Goal: Communication & Community: Answer question/provide support

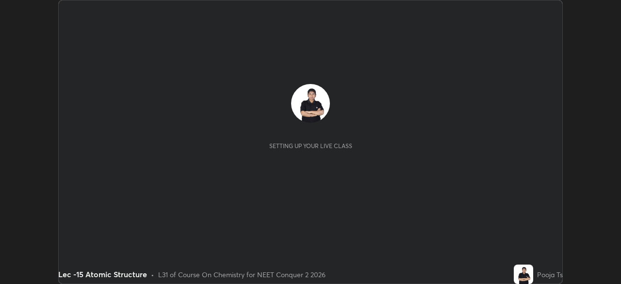
scroll to position [284, 620]
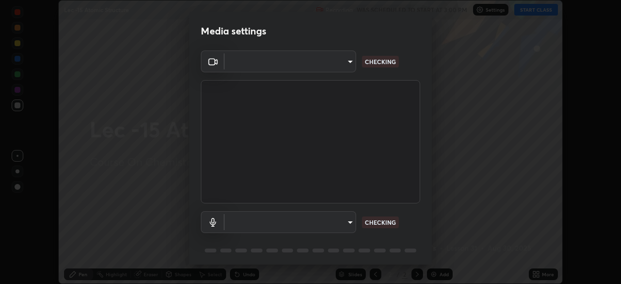
type input "bba66c41345857dcc9a6d4c580dc01eb5c8f13e357e582705132971b55534d29"
type input "a05e24d5bf415794e164c1dc4afe10f701dff4cff059ff988e161665ee2e2aee"
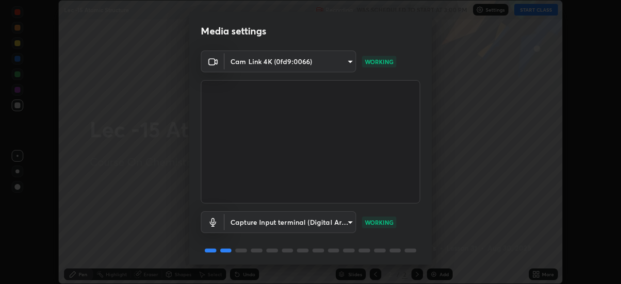
scroll to position [34, 0]
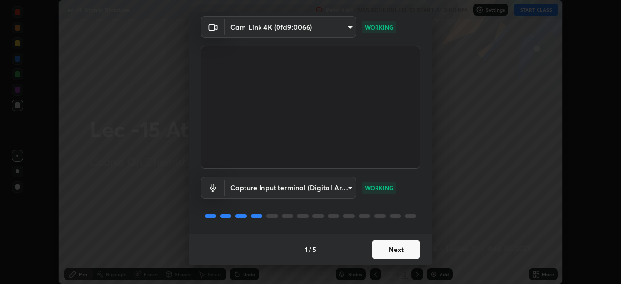
click at [408, 253] on button "Next" at bounding box center [396, 249] width 49 height 19
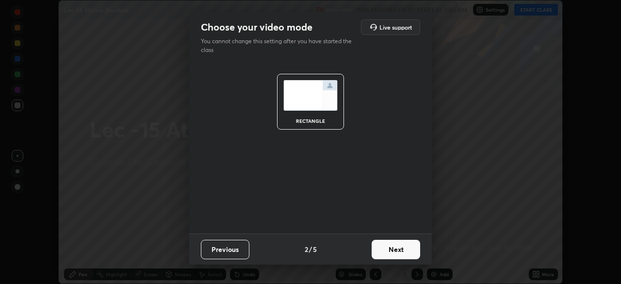
click at [405, 252] on button "Next" at bounding box center [396, 249] width 49 height 19
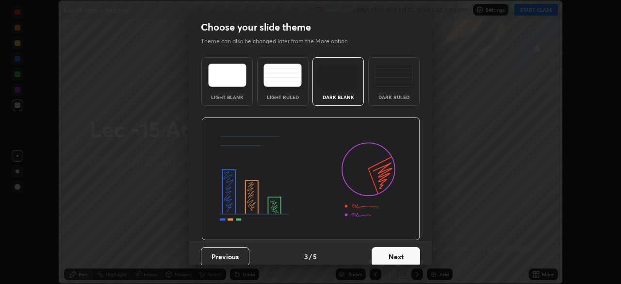
click at [408, 251] on button "Next" at bounding box center [396, 256] width 49 height 19
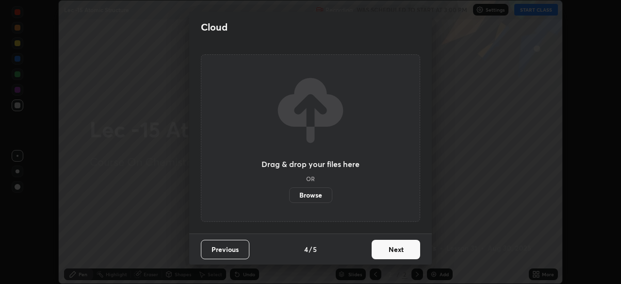
click at [411, 255] on button "Next" at bounding box center [396, 249] width 49 height 19
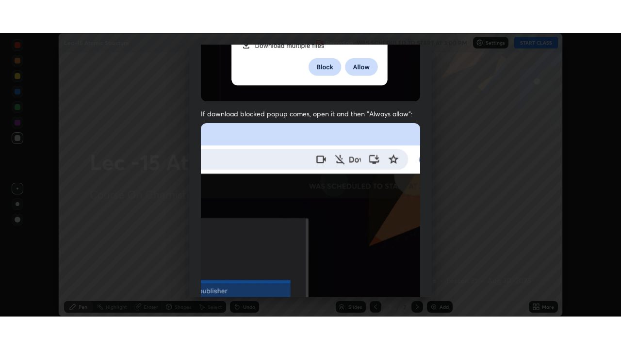
scroll to position [232, 0]
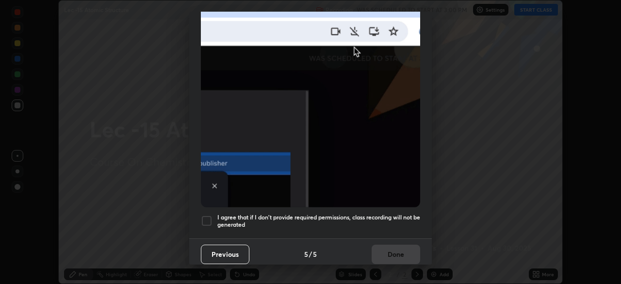
click at [207, 215] on div at bounding box center [207, 221] width 12 height 12
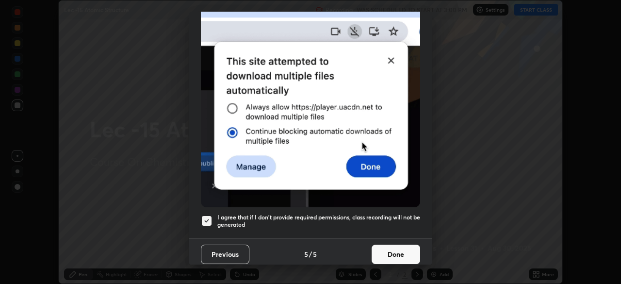
click at [395, 255] on button "Done" at bounding box center [396, 253] width 49 height 19
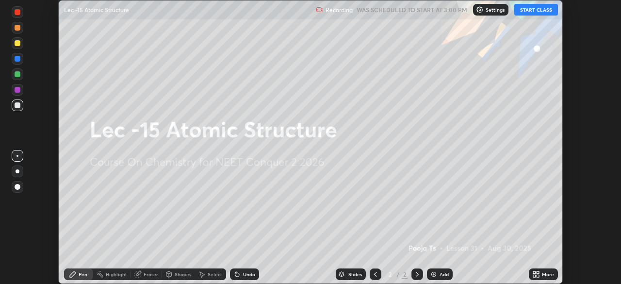
click at [531, 13] on button "START CLASS" at bounding box center [536, 10] width 44 height 12
click at [535, 275] on icon at bounding box center [534, 276] width 2 height 2
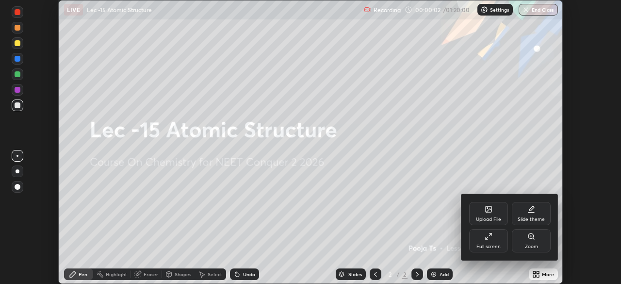
click at [503, 243] on div "Full screen" at bounding box center [488, 240] width 39 height 23
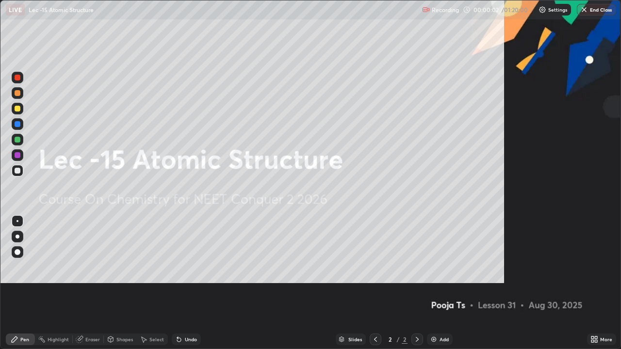
scroll to position [349, 621]
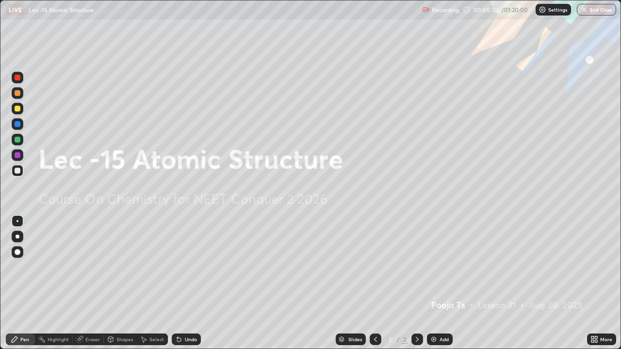
click at [448, 283] on div "Add" at bounding box center [440, 340] width 26 height 12
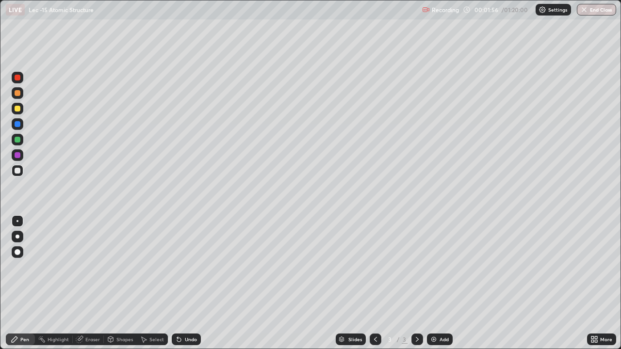
click at [21, 111] on div at bounding box center [18, 109] width 12 height 12
click at [185, 283] on div "Undo" at bounding box center [191, 339] width 12 height 5
click at [182, 283] on div "Undo" at bounding box center [186, 340] width 29 height 12
click at [21, 171] on div at bounding box center [18, 171] width 12 height 12
click at [179, 283] on icon at bounding box center [179, 340] width 4 height 4
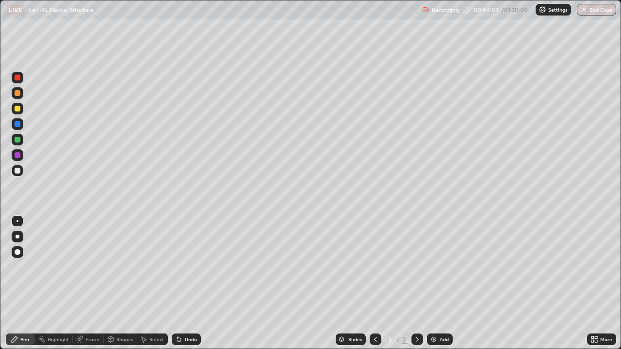
click at [432, 283] on img at bounding box center [434, 340] width 8 height 8
click at [431, 283] on img at bounding box center [434, 340] width 8 height 8
click at [84, 283] on div "Eraser" at bounding box center [88, 340] width 31 height 12
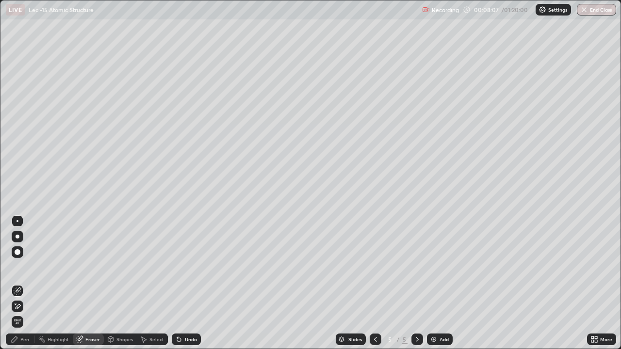
click at [137, 283] on div "Select" at bounding box center [152, 340] width 31 height 12
click at [114, 283] on div "Shapes" at bounding box center [120, 340] width 33 height 12
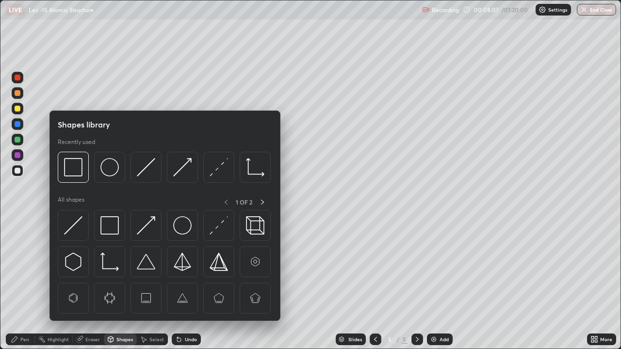
click at [149, 283] on div "Select" at bounding box center [156, 339] width 15 height 5
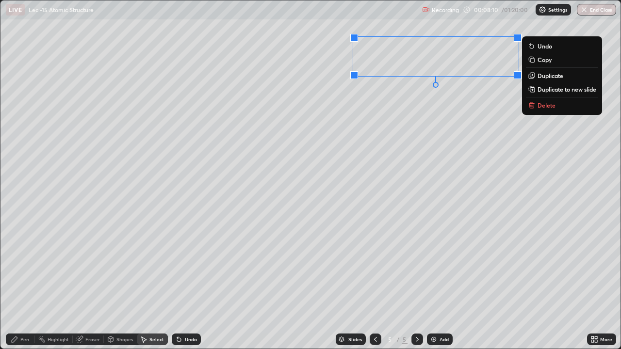
click at [18, 283] on div "Pen" at bounding box center [20, 340] width 29 height 12
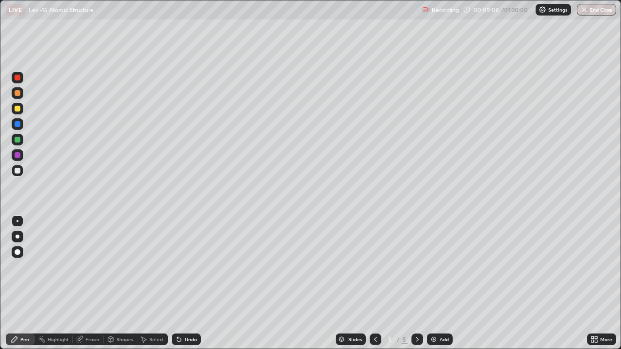
click at [172, 283] on div "Undo" at bounding box center [186, 340] width 29 height 12
click at [177, 283] on icon at bounding box center [179, 340] width 4 height 4
click at [430, 283] on img at bounding box center [434, 340] width 8 height 8
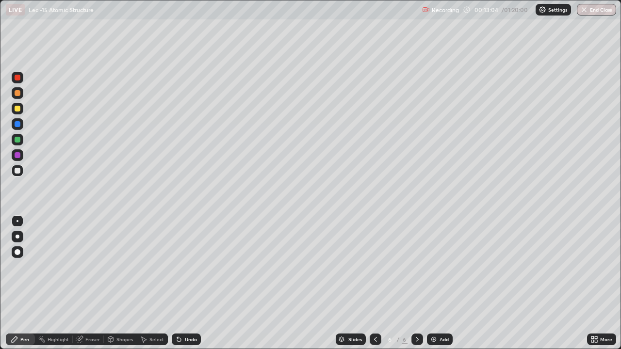
click at [422, 283] on div at bounding box center [417, 339] width 12 height 19
click at [404, 283] on div "6" at bounding box center [405, 339] width 6 height 9
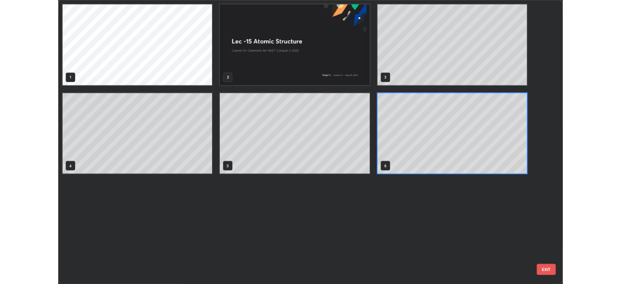
scroll to position [345, 615]
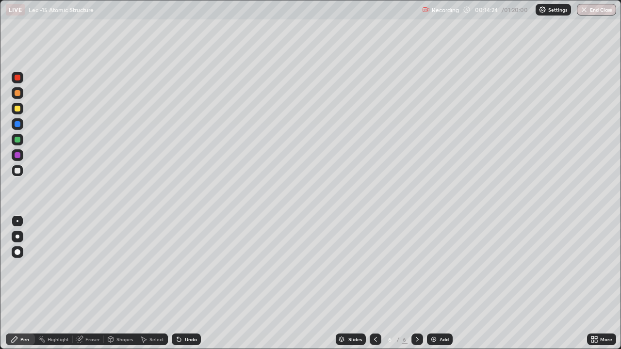
click at [430, 283] on img at bounding box center [434, 340] width 8 height 8
click at [131, 283] on div "Shapes" at bounding box center [120, 339] width 33 height 19
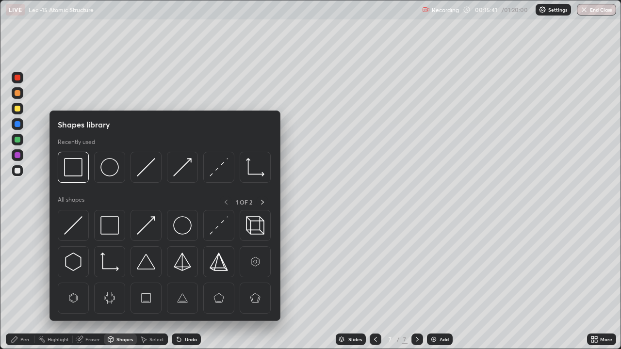
click at [138, 283] on div "Shapes library Recently used All shapes 1 OF 2" at bounding box center [164, 216] width 231 height 211
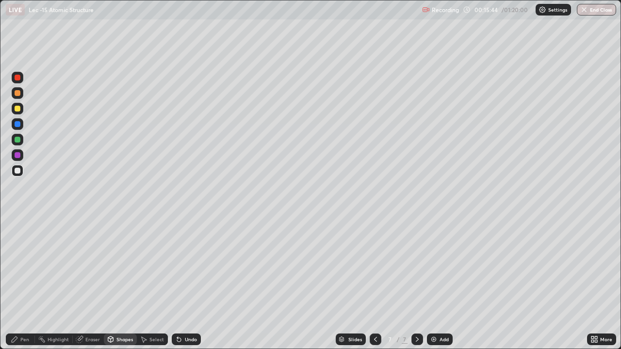
click at [27, 283] on div "Pen" at bounding box center [24, 339] width 9 height 5
click at [132, 283] on div "Shapes" at bounding box center [120, 339] width 33 height 19
click at [28, 283] on div "Pen" at bounding box center [24, 339] width 9 height 5
click at [170, 283] on div "Undo" at bounding box center [184, 339] width 33 height 19
click at [22, 141] on div at bounding box center [18, 140] width 12 height 12
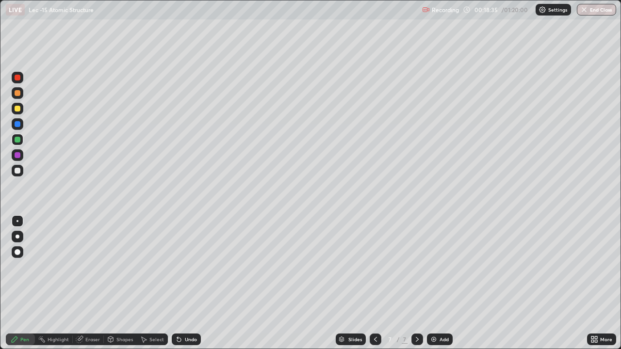
click at [430, 283] on img at bounding box center [434, 340] width 8 height 8
click at [20, 175] on div at bounding box center [18, 171] width 12 height 12
click at [172, 283] on div "Undo" at bounding box center [186, 340] width 29 height 12
click at [148, 283] on div "Select" at bounding box center [152, 339] width 31 height 19
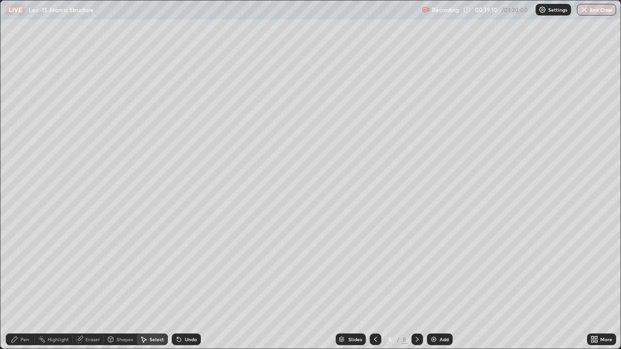
click at [20, 283] on div "Pen" at bounding box center [20, 340] width 29 height 12
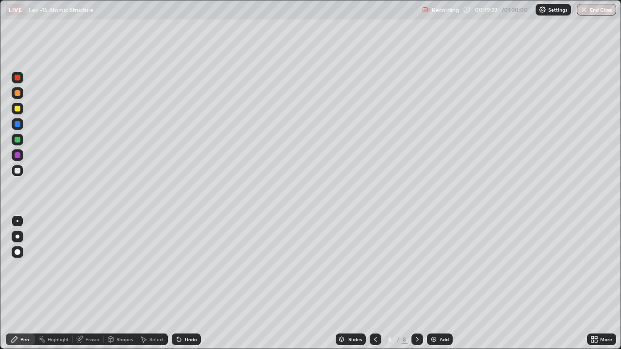
click at [20, 112] on div at bounding box center [18, 109] width 12 height 12
click at [181, 283] on div "Undo" at bounding box center [186, 340] width 29 height 12
click at [185, 283] on div "Undo" at bounding box center [191, 339] width 12 height 5
click at [433, 283] on img at bounding box center [434, 340] width 8 height 8
click at [80, 283] on icon at bounding box center [79, 340] width 6 height 6
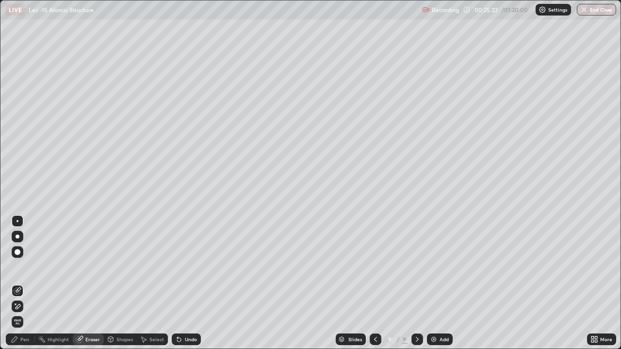
click at [24, 283] on div "Pen" at bounding box center [24, 339] width 9 height 5
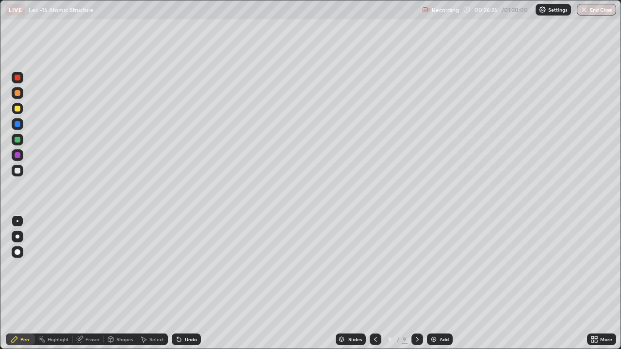
click at [435, 283] on img at bounding box center [434, 340] width 8 height 8
click at [20, 140] on div at bounding box center [18, 140] width 6 height 6
click at [18, 171] on div at bounding box center [18, 171] width 6 height 6
click at [181, 283] on icon at bounding box center [179, 340] width 8 height 8
click at [178, 283] on icon at bounding box center [179, 340] width 4 height 4
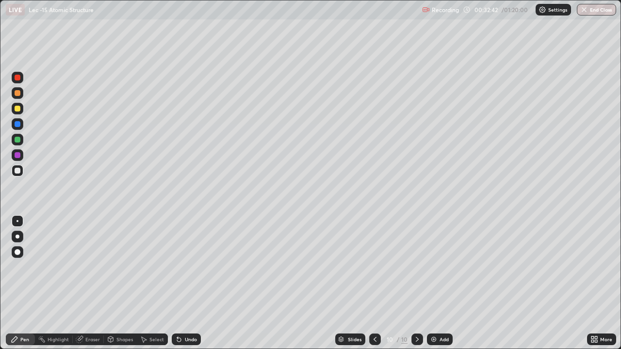
click at [178, 283] on icon at bounding box center [179, 340] width 4 height 4
click at [179, 283] on div "Undo" at bounding box center [186, 340] width 29 height 12
click at [178, 283] on icon at bounding box center [179, 340] width 4 height 4
click at [149, 283] on div "Select" at bounding box center [156, 339] width 15 height 5
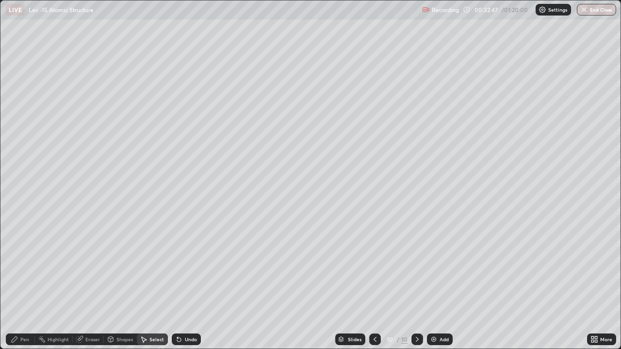
click at [116, 283] on div "Shapes" at bounding box center [120, 340] width 33 height 12
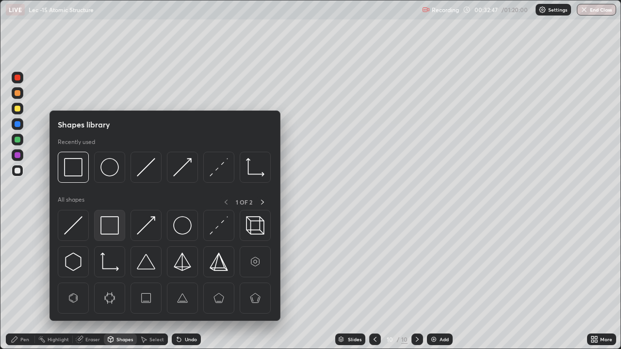
click at [112, 226] on img at bounding box center [109, 225] width 18 height 18
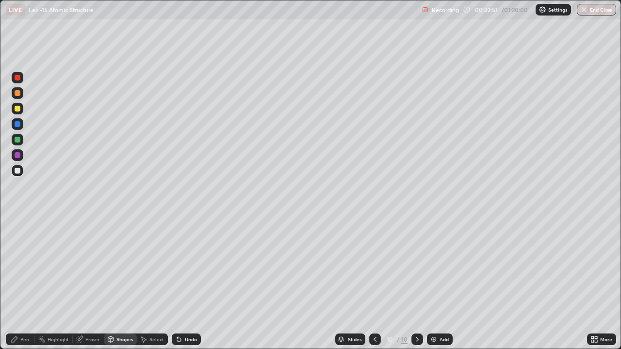
click at [23, 283] on div "Pen" at bounding box center [24, 339] width 9 height 5
click at [183, 283] on div "Undo" at bounding box center [186, 340] width 29 height 12
click at [151, 283] on div "Select" at bounding box center [156, 339] width 15 height 5
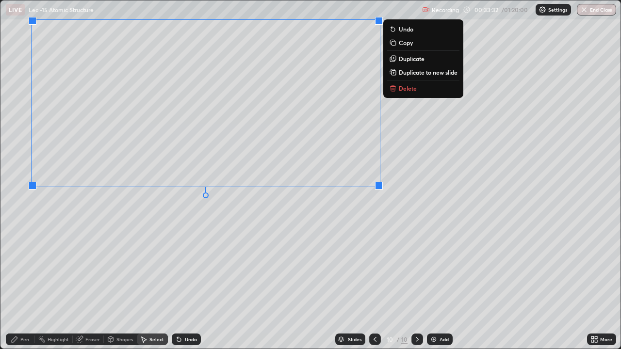
click at [24, 283] on div "Pen" at bounding box center [20, 340] width 29 height 12
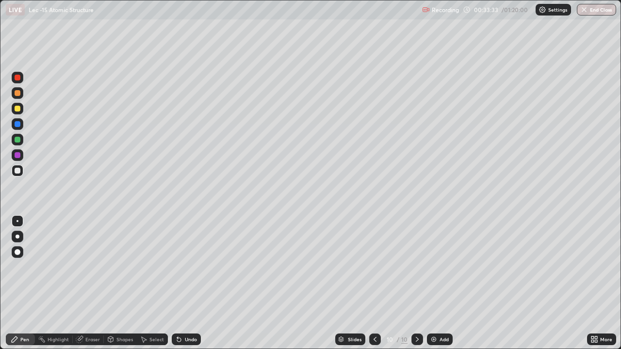
click at [21, 141] on div at bounding box center [18, 140] width 12 height 12
click at [180, 283] on icon at bounding box center [179, 340] width 8 height 8
click at [179, 283] on icon at bounding box center [179, 340] width 8 height 8
click at [178, 283] on icon at bounding box center [179, 340] width 4 height 4
click at [179, 283] on icon at bounding box center [179, 340] width 4 height 4
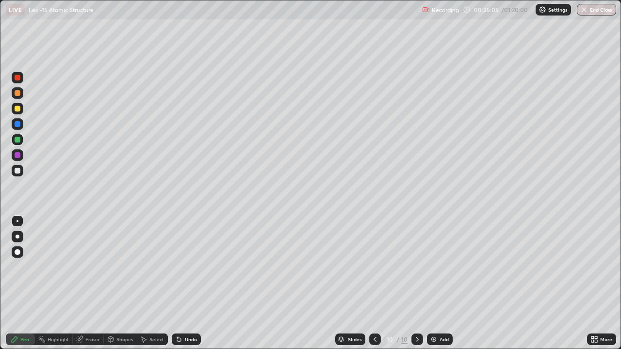
click at [21, 173] on div at bounding box center [18, 171] width 12 height 12
click at [115, 283] on div "Shapes" at bounding box center [120, 340] width 33 height 12
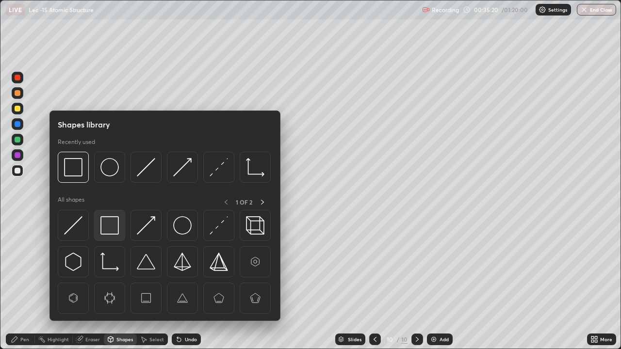
click at [115, 228] on img at bounding box center [109, 225] width 18 height 18
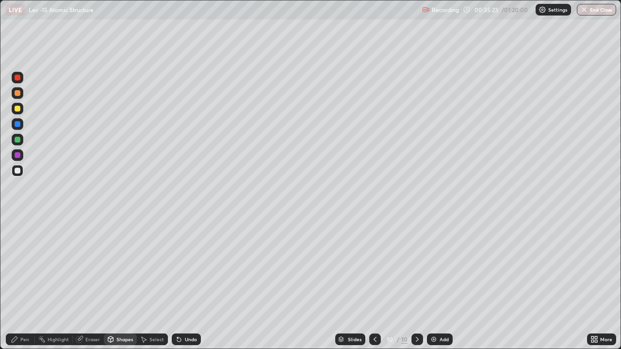
click at [22, 283] on div "Pen" at bounding box center [24, 339] width 9 height 5
click at [189, 283] on div "Undo" at bounding box center [186, 340] width 29 height 12
click at [187, 283] on div "Undo" at bounding box center [191, 339] width 12 height 5
click at [185, 283] on div "Undo" at bounding box center [191, 339] width 12 height 5
click at [153, 283] on div "Select" at bounding box center [156, 339] width 15 height 5
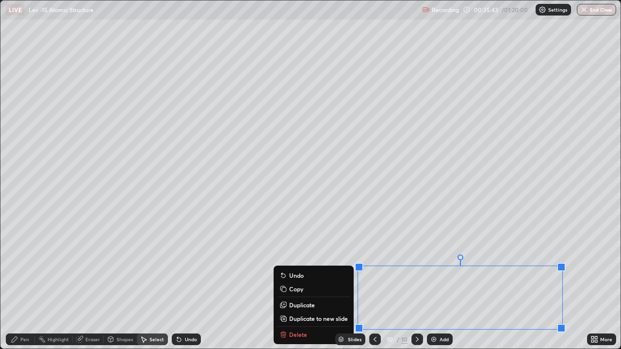
click at [30, 283] on div "Pen" at bounding box center [20, 340] width 29 height 12
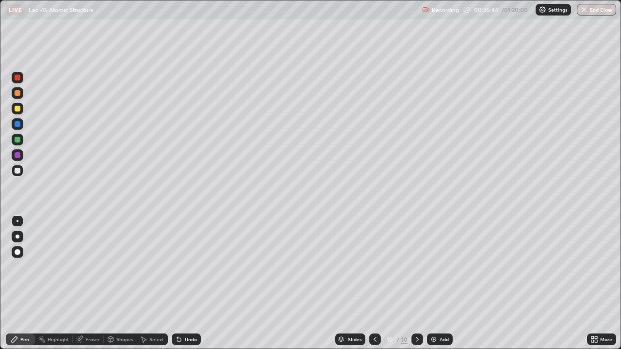
click at [20, 114] on div at bounding box center [18, 109] width 12 height 12
click at [188, 283] on div "Undo" at bounding box center [191, 339] width 12 height 5
click at [186, 283] on div "Undo" at bounding box center [191, 339] width 12 height 5
click at [185, 283] on div "Undo" at bounding box center [191, 339] width 12 height 5
click at [188, 283] on div "Undo" at bounding box center [191, 339] width 12 height 5
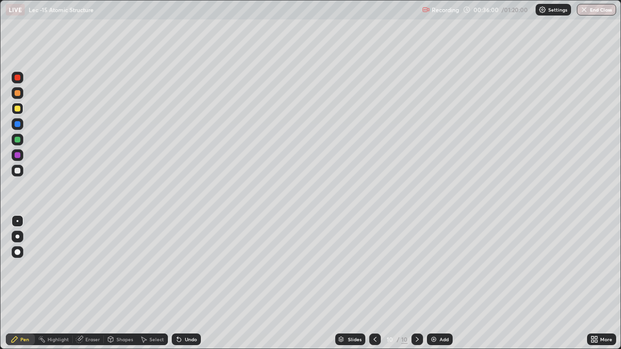
click at [186, 283] on div "Undo" at bounding box center [191, 339] width 12 height 5
click at [156, 283] on div "Select" at bounding box center [156, 339] width 15 height 5
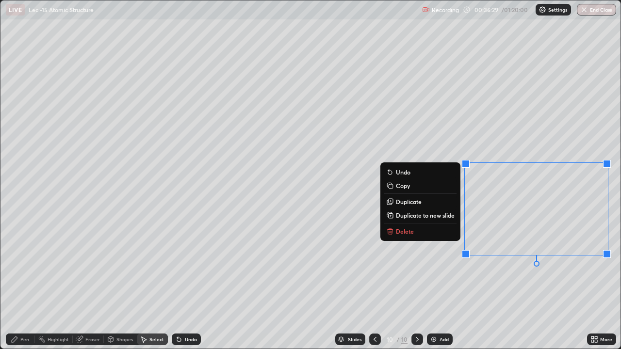
click at [444, 230] on button "Delete" at bounding box center [420, 232] width 72 height 12
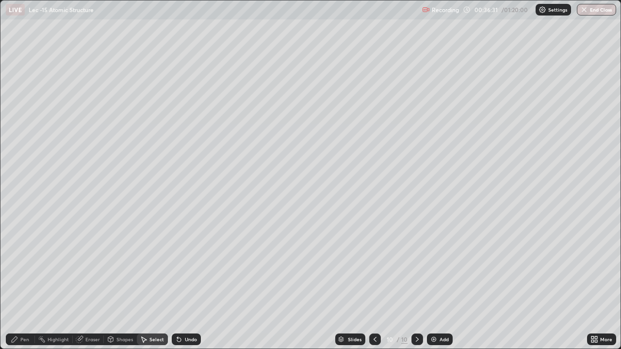
click at [28, 283] on div "Pen" at bounding box center [20, 340] width 29 height 12
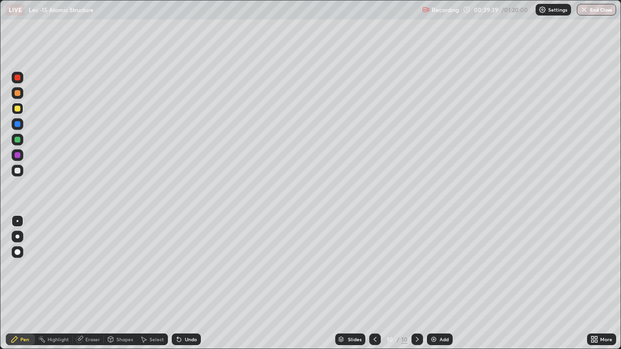
click at [433, 283] on img at bounding box center [434, 340] width 8 height 8
click at [376, 283] on div at bounding box center [376, 340] width 12 height 12
click at [430, 283] on img at bounding box center [434, 340] width 8 height 8
click at [186, 283] on div "Undo" at bounding box center [191, 339] width 12 height 5
click at [185, 283] on div "Undo" at bounding box center [191, 339] width 12 height 5
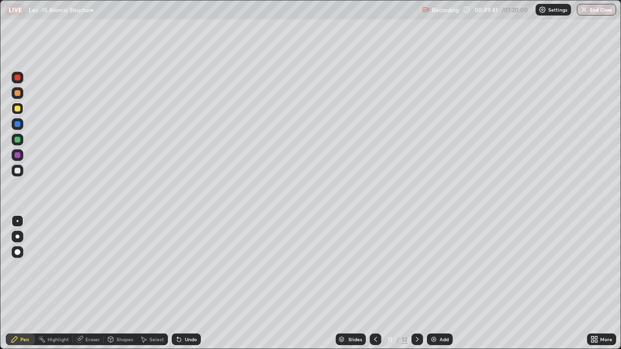
click at [121, 283] on div "Shapes" at bounding box center [124, 339] width 16 height 5
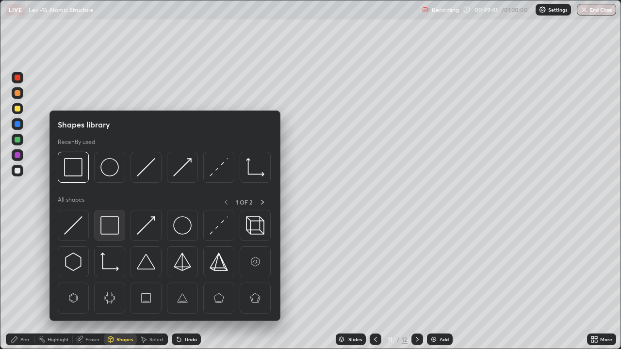
click at [114, 225] on img at bounding box center [109, 225] width 18 height 18
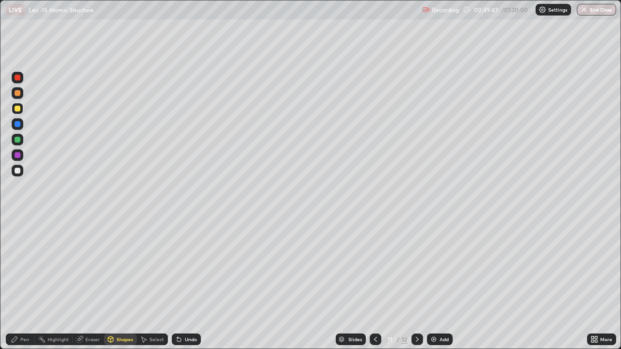
click at [27, 283] on div "Pen" at bounding box center [24, 339] width 9 height 5
click at [179, 283] on icon at bounding box center [179, 340] width 4 height 4
click at [185, 283] on div "Undo" at bounding box center [191, 339] width 12 height 5
click at [416, 283] on icon at bounding box center [417, 340] width 8 height 8
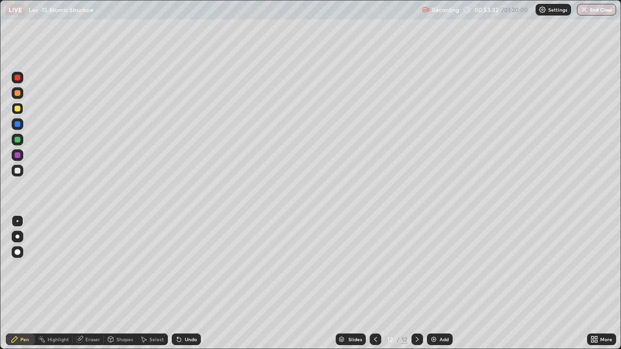
click at [435, 283] on img at bounding box center [434, 340] width 8 height 8
click at [19, 175] on div at bounding box center [18, 171] width 12 height 12
click at [178, 283] on icon at bounding box center [179, 340] width 4 height 4
click at [179, 283] on icon at bounding box center [179, 340] width 4 height 4
click at [17, 109] on div at bounding box center [18, 109] width 6 height 6
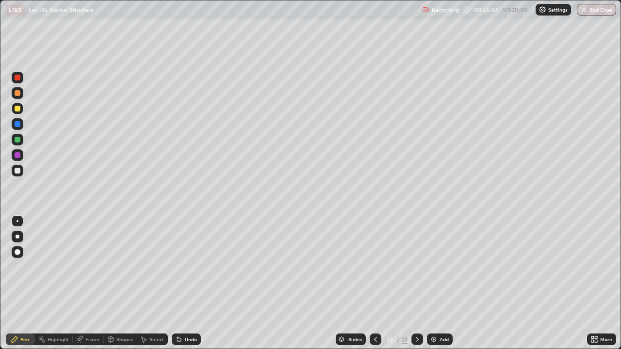
click at [20, 173] on div at bounding box center [18, 171] width 12 height 12
click at [18, 109] on div at bounding box center [18, 109] width 6 height 6
click at [415, 283] on icon at bounding box center [417, 340] width 8 height 8
click at [435, 283] on img at bounding box center [434, 340] width 8 height 8
click at [22, 172] on div at bounding box center [18, 171] width 12 height 12
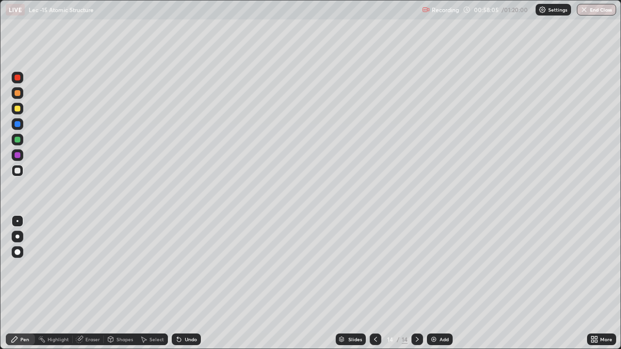
click at [22, 173] on div at bounding box center [18, 171] width 12 height 12
click at [185, 283] on div "Undo" at bounding box center [191, 339] width 12 height 5
click at [189, 283] on div "Undo" at bounding box center [184, 339] width 33 height 19
click at [22, 144] on div at bounding box center [18, 140] width 12 height 16
click at [177, 283] on icon at bounding box center [179, 340] width 8 height 8
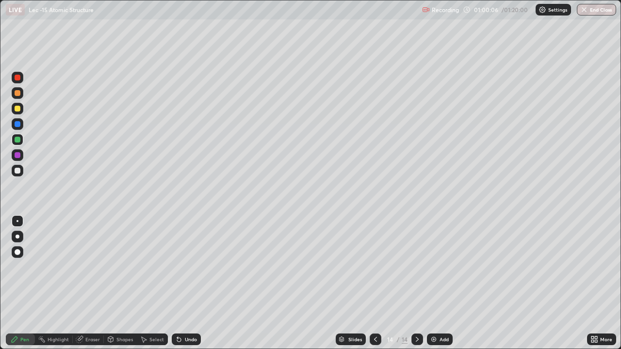
click at [177, 283] on icon at bounding box center [179, 340] width 4 height 4
click at [524, 283] on div "Slides 14 / 14 Add" at bounding box center [394, 339] width 386 height 19
click at [538, 283] on div "Slides 14 / 14 Add" at bounding box center [394, 339] width 386 height 19
click at [554, 283] on div "Slides 14 / 14 Add" at bounding box center [394, 339] width 386 height 19
click at [437, 283] on div "Add" at bounding box center [440, 340] width 26 height 12
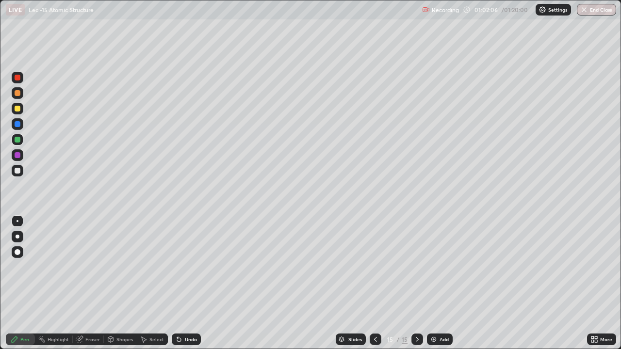
click at [17, 173] on div at bounding box center [18, 171] width 6 height 6
click at [177, 283] on icon at bounding box center [179, 340] width 4 height 4
click at [179, 283] on icon at bounding box center [179, 340] width 4 height 4
click at [179, 283] on icon at bounding box center [179, 340] width 8 height 8
click at [179, 283] on div "Undo" at bounding box center [186, 340] width 29 height 12
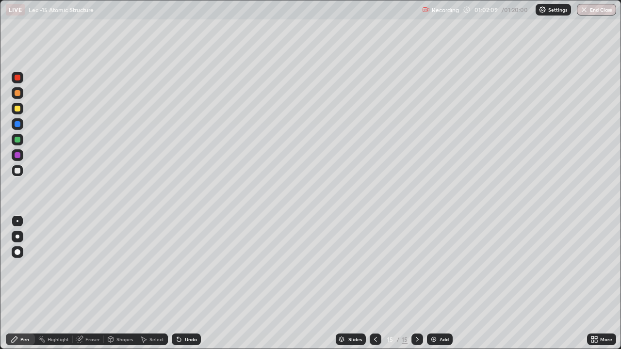
click at [179, 283] on div "Undo" at bounding box center [186, 340] width 29 height 12
click at [91, 283] on div "Eraser" at bounding box center [92, 339] width 15 height 5
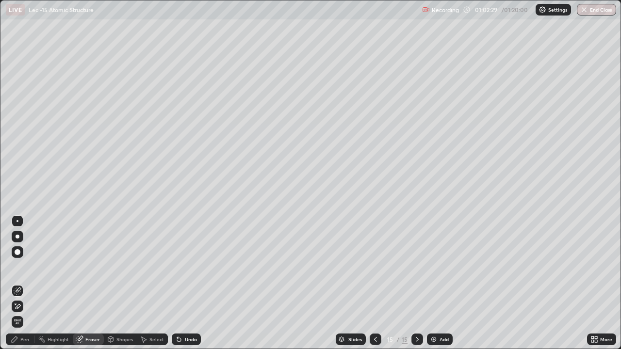
click at [23, 283] on div "Pen" at bounding box center [24, 339] width 9 height 5
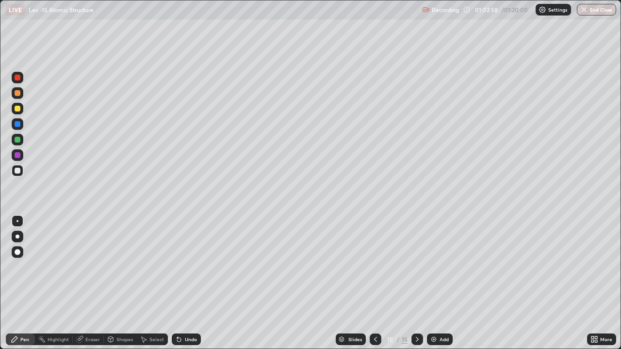
click at [372, 283] on icon at bounding box center [376, 340] width 8 height 8
click at [376, 283] on icon at bounding box center [376, 340] width 8 height 8
click at [411, 283] on div at bounding box center [417, 339] width 12 height 19
click at [416, 283] on icon at bounding box center [417, 340] width 8 height 8
click at [185, 283] on div "Undo" at bounding box center [191, 339] width 12 height 5
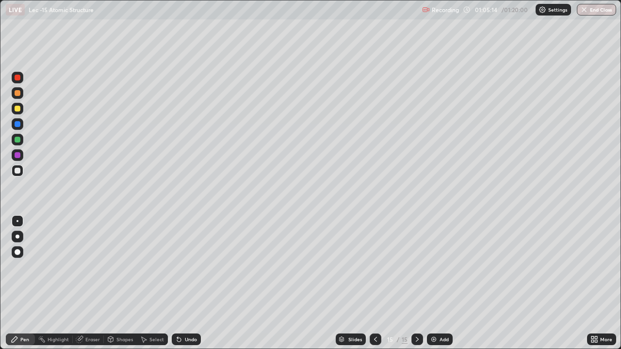
click at [185, 283] on div "Undo" at bounding box center [191, 339] width 12 height 5
click at [438, 283] on div "Add" at bounding box center [440, 340] width 26 height 12
click at [126, 283] on div "Shapes" at bounding box center [124, 339] width 16 height 5
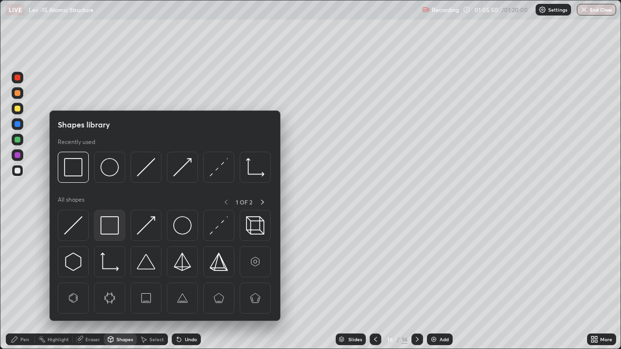
click at [117, 229] on img at bounding box center [109, 225] width 18 height 18
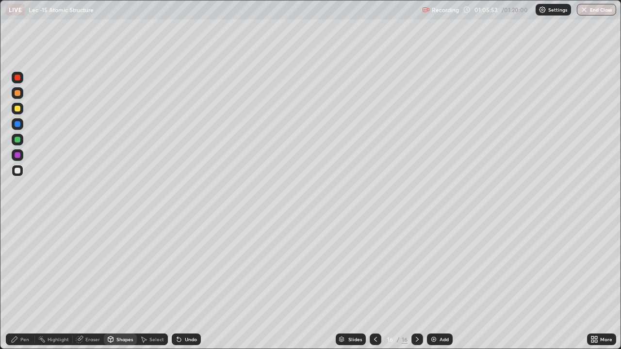
click at [118, 283] on div "Shapes" at bounding box center [124, 339] width 16 height 5
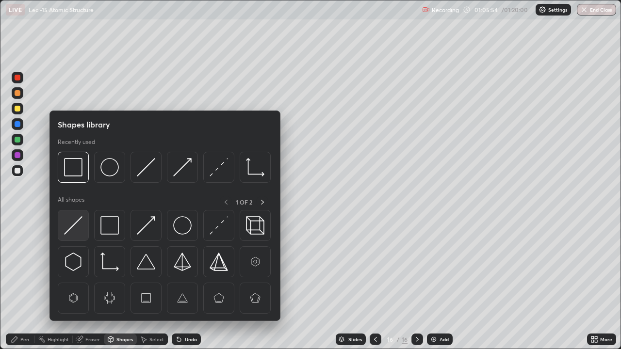
click at [75, 231] on img at bounding box center [73, 225] width 18 height 18
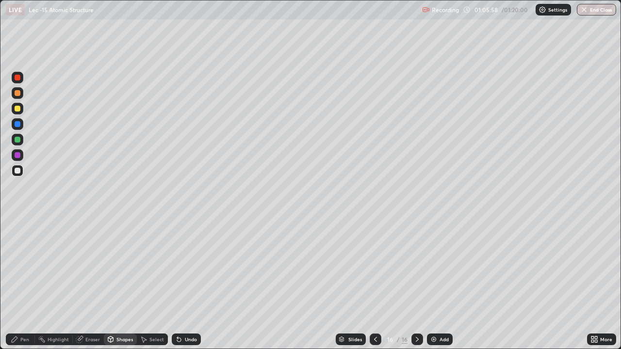
click at [183, 283] on div "Undo" at bounding box center [186, 340] width 29 height 12
click at [19, 283] on div "Pen" at bounding box center [20, 340] width 29 height 12
click at [181, 283] on div "Undo" at bounding box center [186, 340] width 29 height 12
click at [18, 109] on div at bounding box center [18, 109] width 6 height 6
click at [89, 283] on div "Eraser" at bounding box center [92, 339] width 15 height 5
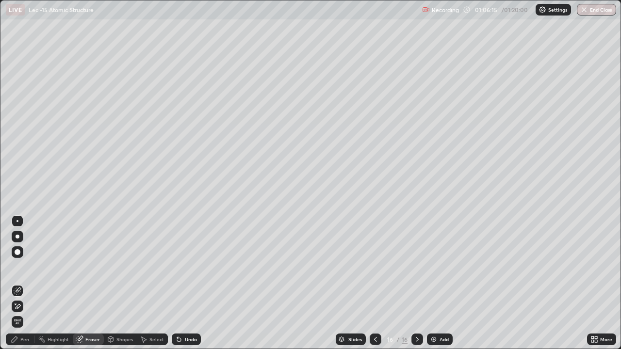
click at [26, 283] on div "Pen" at bounding box center [24, 339] width 9 height 5
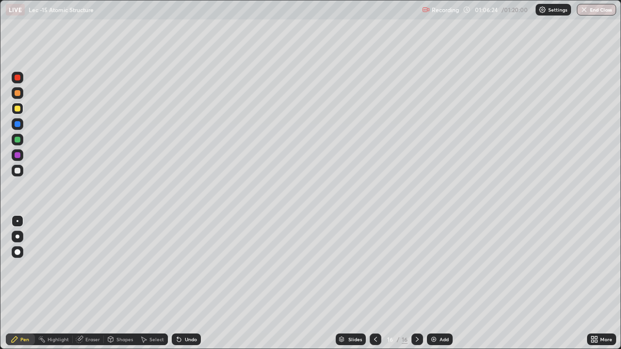
click at [176, 283] on div "Undo" at bounding box center [184, 339] width 33 height 19
click at [179, 283] on icon at bounding box center [179, 340] width 8 height 8
click at [176, 283] on icon at bounding box center [179, 340] width 8 height 8
click at [177, 283] on icon at bounding box center [179, 340] width 4 height 4
click at [179, 283] on icon at bounding box center [179, 340] width 4 height 4
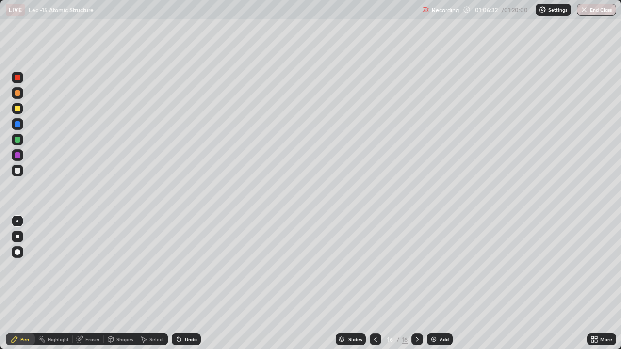
click at [181, 283] on icon at bounding box center [179, 340] width 8 height 8
click at [182, 283] on div "Undo" at bounding box center [186, 340] width 29 height 12
click at [183, 283] on div "Undo" at bounding box center [186, 340] width 29 height 12
click at [185, 283] on div "Undo" at bounding box center [191, 339] width 12 height 5
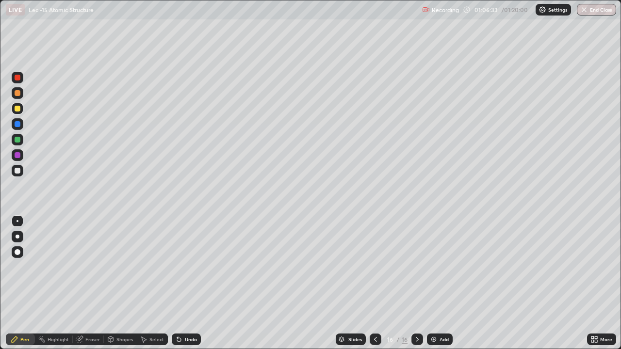
click at [185, 283] on div "Undo" at bounding box center [191, 339] width 12 height 5
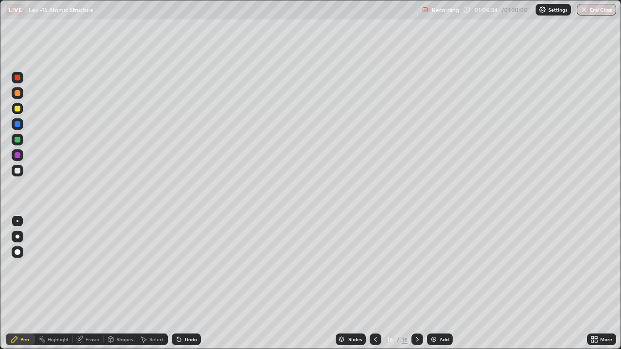
click at [183, 283] on div "Undo" at bounding box center [186, 340] width 29 height 12
click at [182, 283] on div "Undo" at bounding box center [186, 340] width 29 height 12
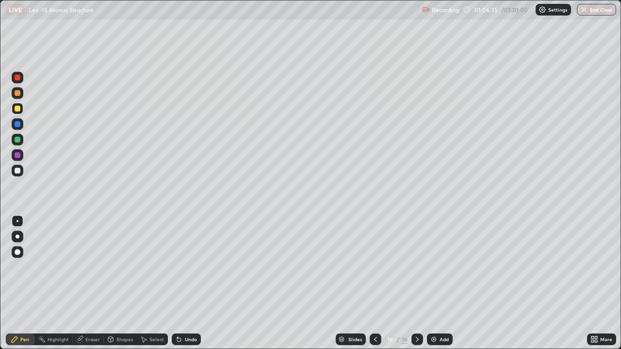
click at [183, 283] on div "Undo" at bounding box center [186, 340] width 29 height 12
click at [185, 283] on div "Undo" at bounding box center [191, 339] width 12 height 5
click at [187, 283] on div "Undo" at bounding box center [191, 339] width 12 height 5
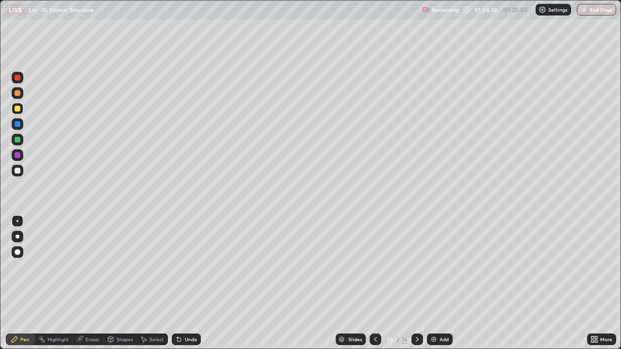
click at [120, 283] on div "Shapes" at bounding box center [124, 339] width 16 height 5
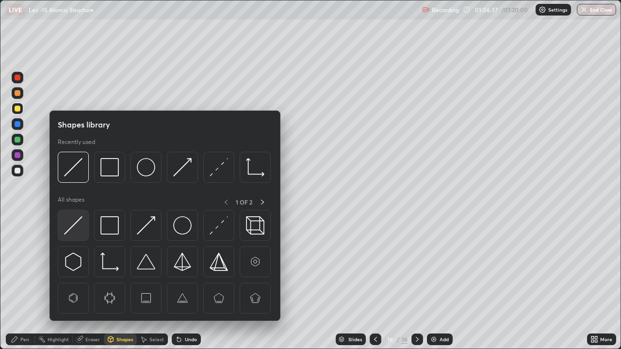
click at [82, 235] on img at bounding box center [73, 225] width 18 height 18
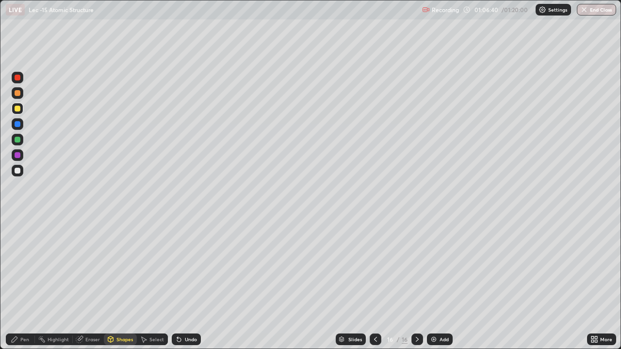
click at [22, 97] on div at bounding box center [18, 93] width 12 height 12
click at [182, 283] on div "Undo" at bounding box center [186, 340] width 29 height 12
click at [25, 283] on div "Pen" at bounding box center [24, 339] width 9 height 5
click at [120, 283] on div "Shapes" at bounding box center [124, 339] width 16 height 5
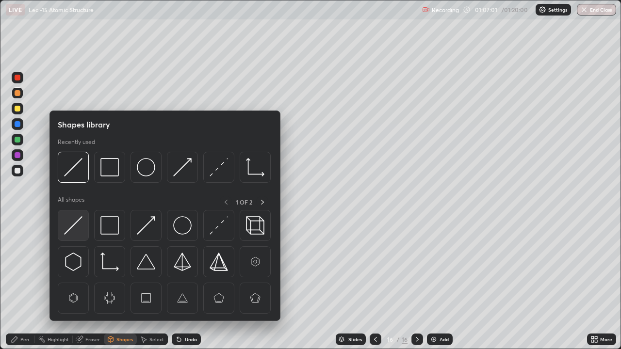
click at [76, 235] on img at bounding box center [73, 225] width 18 height 18
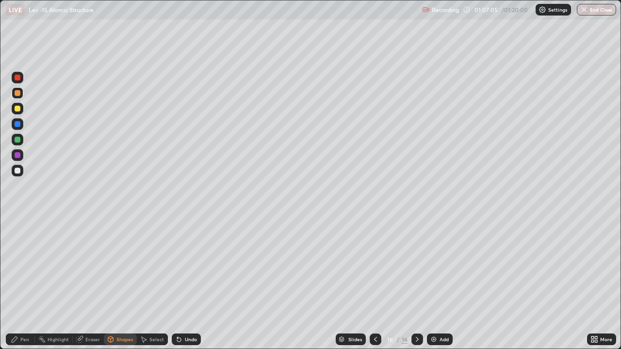
click at [22, 283] on div "Pen" at bounding box center [24, 339] width 9 height 5
click at [407, 283] on div "16 / 16" at bounding box center [396, 339] width 53 height 19
click at [18, 171] on div at bounding box center [18, 171] width 6 height 6
click at [434, 283] on img at bounding box center [434, 340] width 8 height 8
click at [175, 283] on icon at bounding box center [179, 340] width 8 height 8
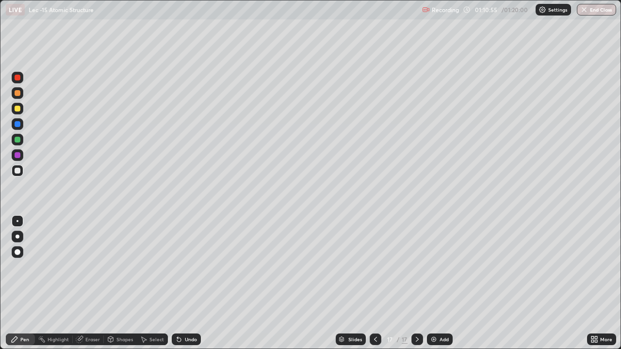
click at [175, 283] on icon at bounding box center [179, 340] width 8 height 8
click at [183, 283] on div "Undo" at bounding box center [186, 340] width 29 height 12
click at [184, 283] on div "Undo" at bounding box center [186, 340] width 29 height 12
click at [185, 283] on div "Undo" at bounding box center [191, 339] width 12 height 5
click at [24, 140] on div at bounding box center [18, 140] width 16 height 16
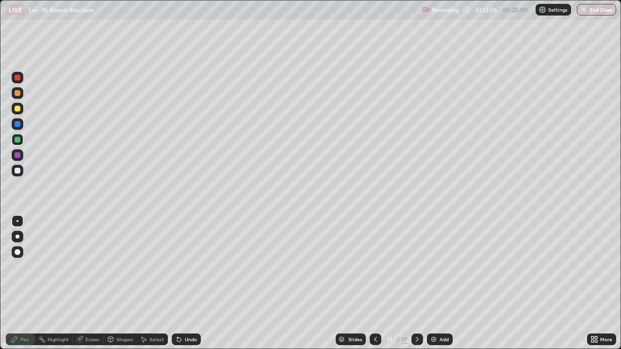
click at [177, 283] on icon at bounding box center [179, 340] width 4 height 4
click at [175, 283] on icon at bounding box center [179, 340] width 8 height 8
click at [305, 283] on div "Slides 17 / 17 Add" at bounding box center [394, 339] width 386 height 19
click at [307, 283] on div "Slides 17 / 17 Add" at bounding box center [394, 339] width 386 height 19
click at [309, 283] on div "Slides 17 / 17 Add" at bounding box center [394, 339] width 386 height 19
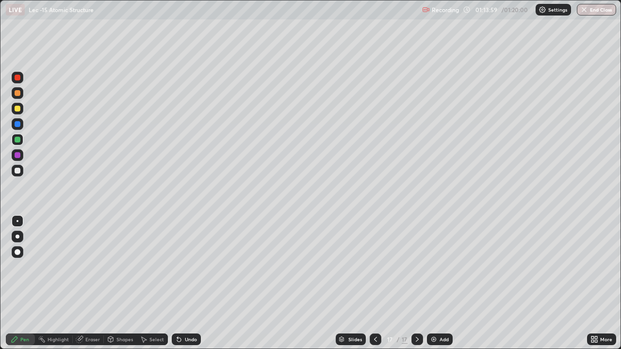
click at [430, 283] on img at bounding box center [434, 340] width 8 height 8
click at [19, 174] on div at bounding box center [18, 171] width 12 height 12
click at [183, 283] on div "Undo" at bounding box center [186, 340] width 29 height 12
click at [187, 283] on div "Undo" at bounding box center [191, 339] width 12 height 5
click at [185, 283] on div "Undo" at bounding box center [191, 339] width 12 height 5
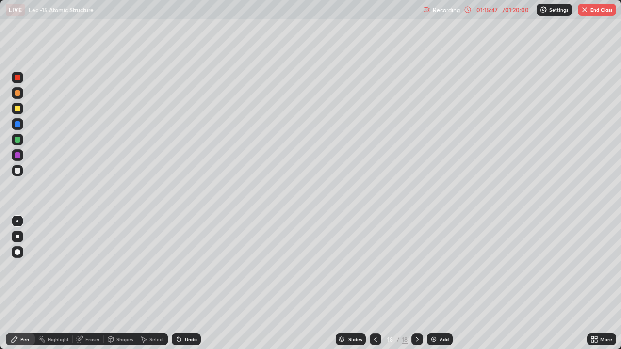
click at [185, 283] on div "Undo" at bounding box center [191, 339] width 12 height 5
click at [22, 136] on div at bounding box center [18, 140] width 12 height 12
click at [90, 283] on div "Eraser" at bounding box center [92, 339] width 15 height 5
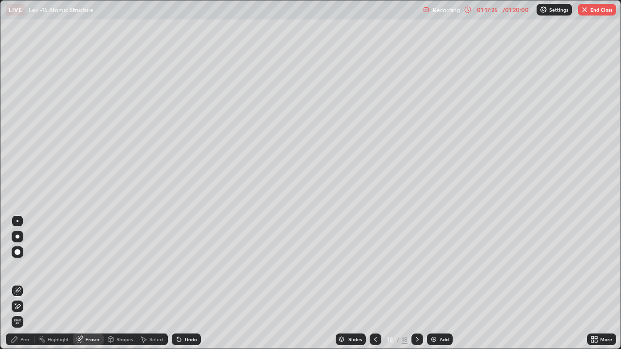
click at [31, 283] on div "Pen" at bounding box center [20, 340] width 29 height 12
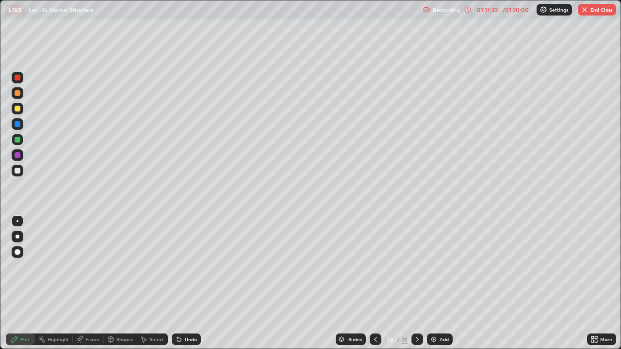
click at [477, 283] on div "Slides 18 / 18 Add" at bounding box center [394, 339] width 386 height 19
click at [484, 283] on div "Slides 18 / 18 Add" at bounding box center [394, 339] width 386 height 19
click at [599, 283] on div "More" at bounding box center [601, 339] width 29 height 19
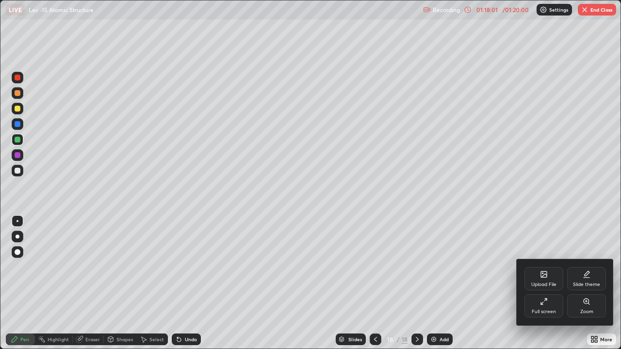
click at [607, 283] on div at bounding box center [310, 174] width 621 height 349
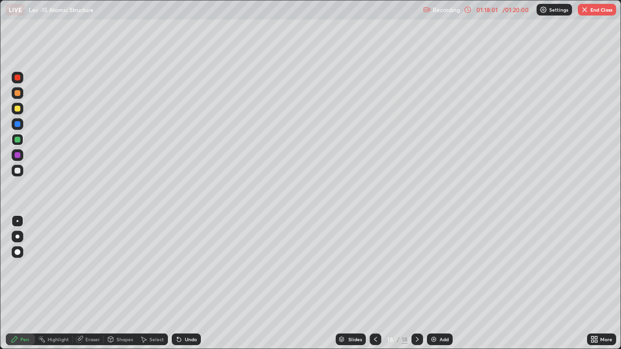
click at [604, 283] on div "Upload File Slide theme Full screen Zoom" at bounding box center [310, 174] width 621 height 349
click at [603, 283] on div "More" at bounding box center [601, 339] width 29 height 19
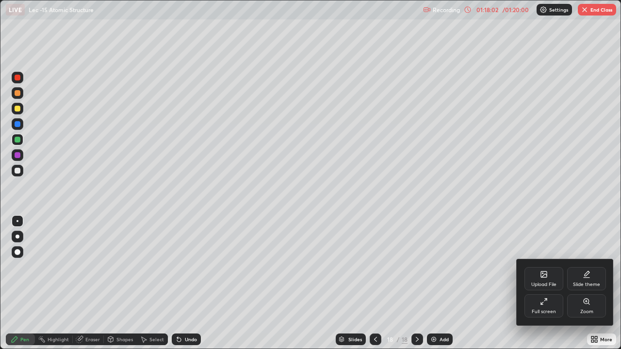
click at [611, 283] on div at bounding box center [310, 174] width 621 height 349
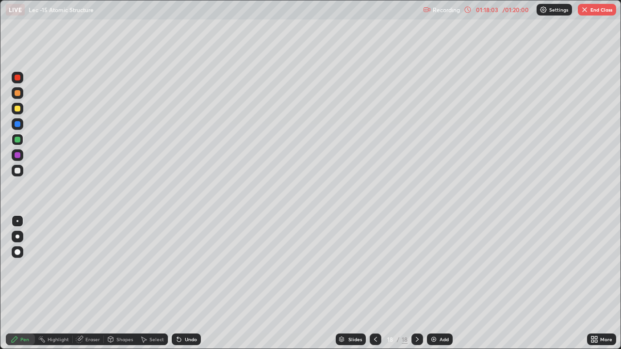
click at [612, 283] on div "More" at bounding box center [601, 339] width 29 height 19
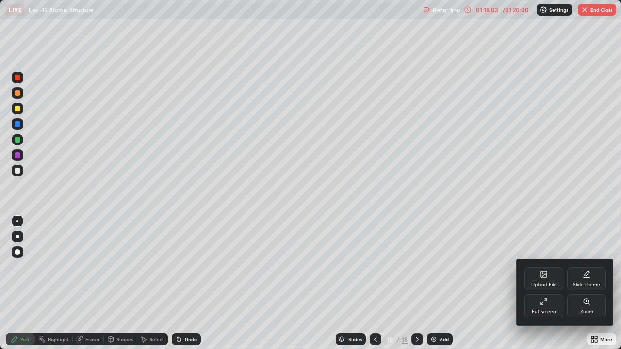
click at [617, 283] on div at bounding box center [310, 174] width 621 height 349
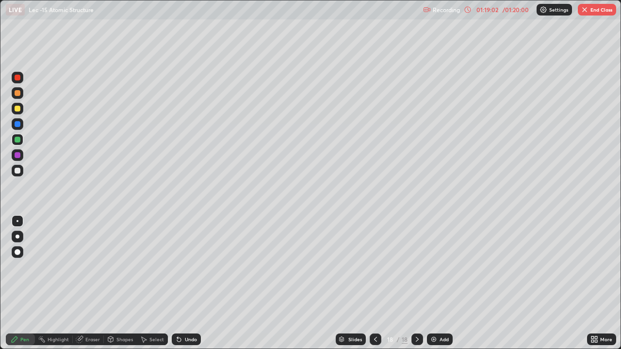
click at [595, 283] on icon at bounding box center [594, 340] width 8 height 8
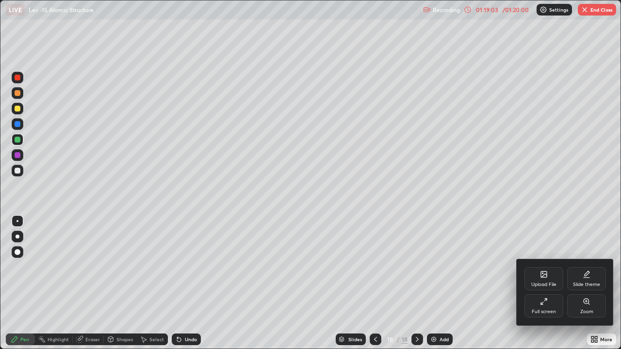
click at [547, 283] on div "Full screen" at bounding box center [543, 305] width 39 height 23
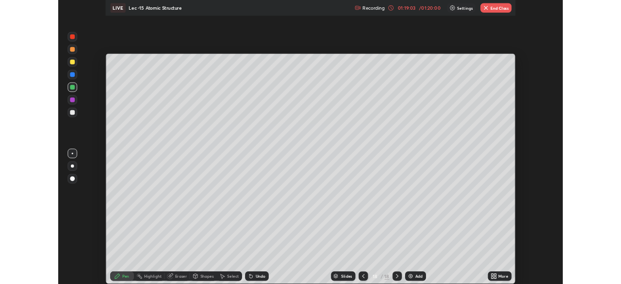
scroll to position [48223, 47886]
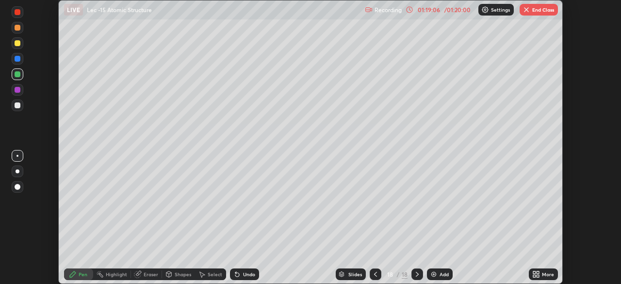
click at [537, 9] on button "End Class" at bounding box center [539, 10] width 38 height 12
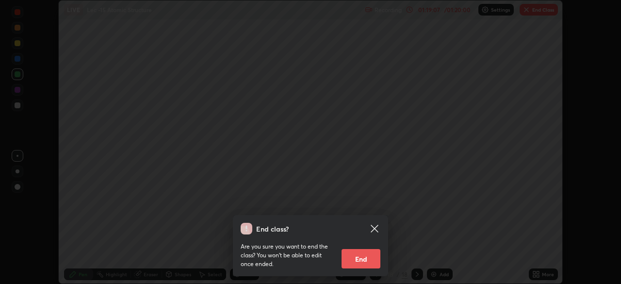
click at [366, 256] on button "End" at bounding box center [360, 258] width 39 height 19
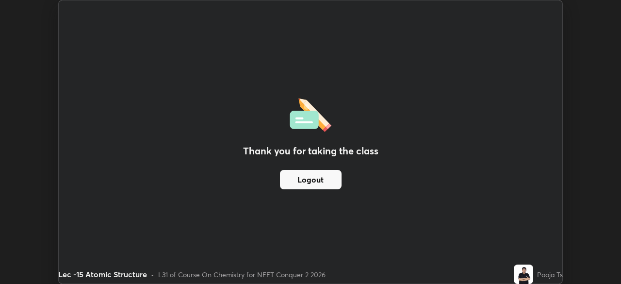
click at [340, 174] on button "Logout" at bounding box center [311, 179] width 62 height 19
